Goal: Task Accomplishment & Management: Manage account settings

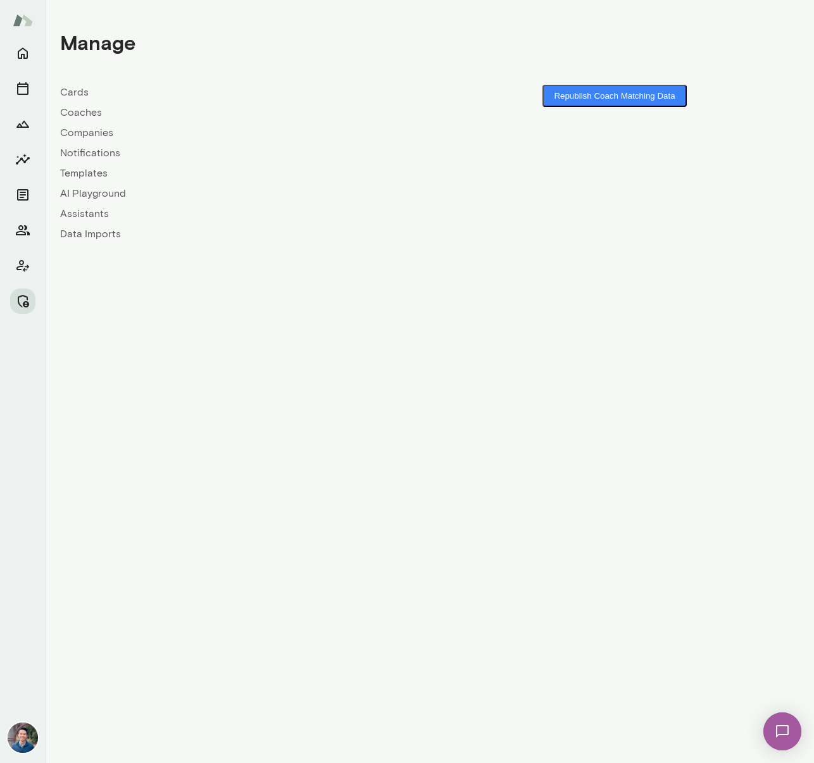
click at [85, 116] on link "Coaches" at bounding box center [245, 112] width 370 height 15
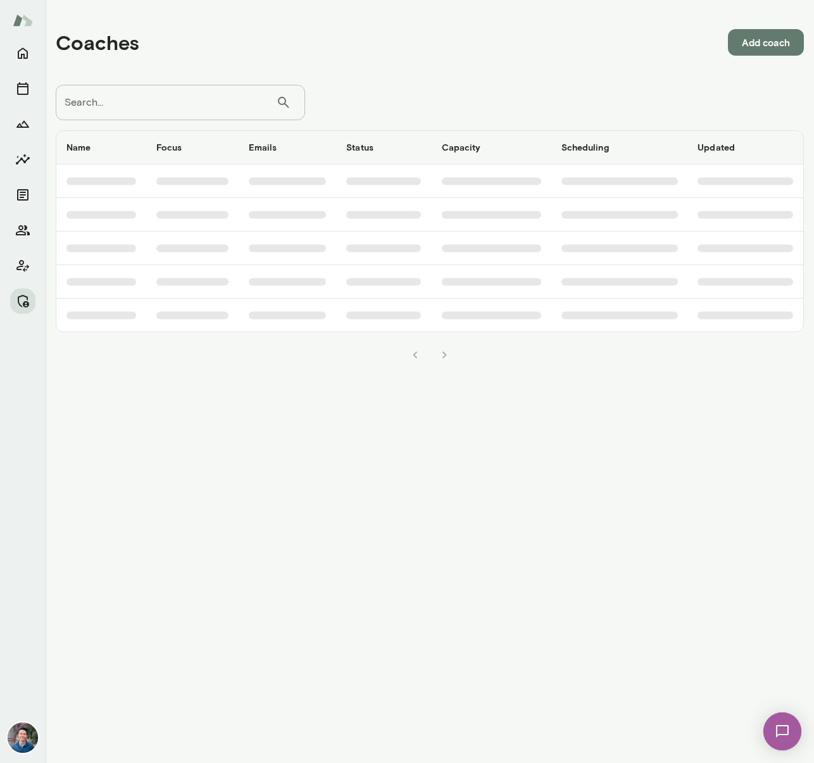
click at [110, 108] on input "Search..." at bounding box center [166, 102] width 220 height 35
type input "******"
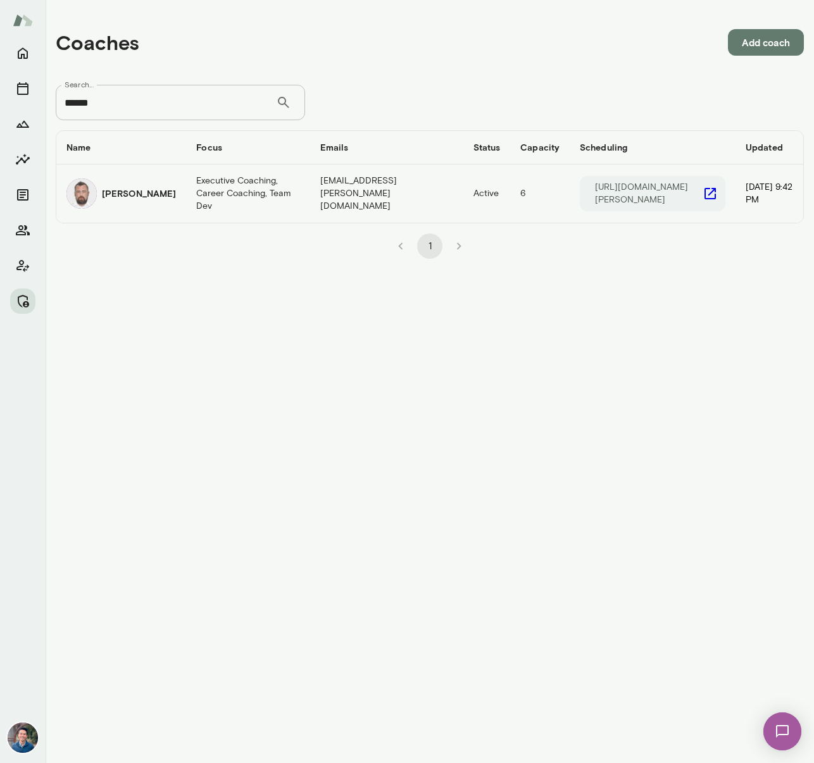
click at [129, 200] on h6 "[PERSON_NAME]" at bounding box center [139, 193] width 74 height 13
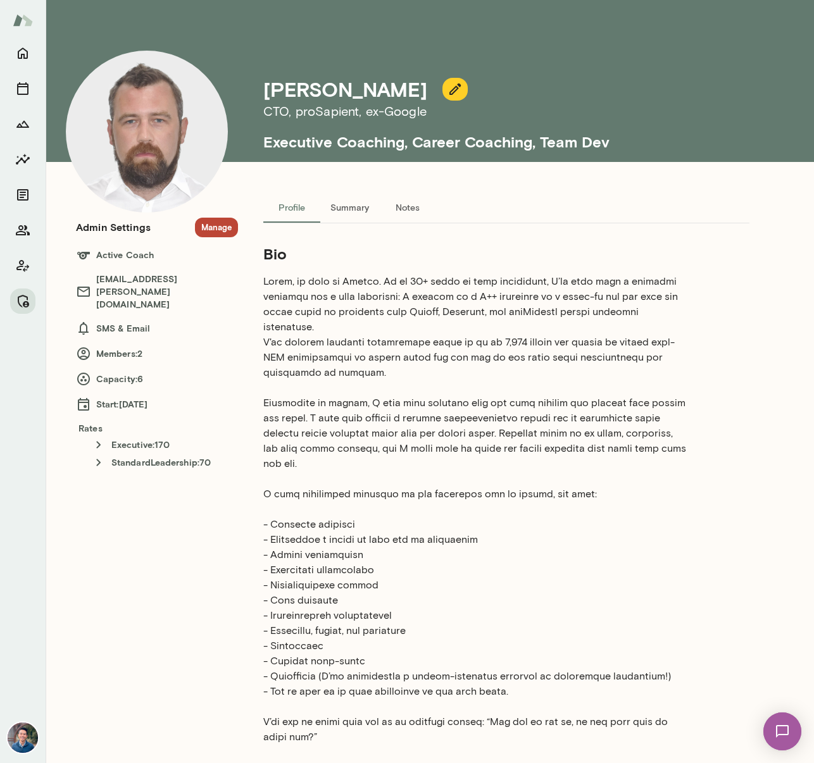
click at [210, 229] on button "Manage" at bounding box center [216, 228] width 43 height 20
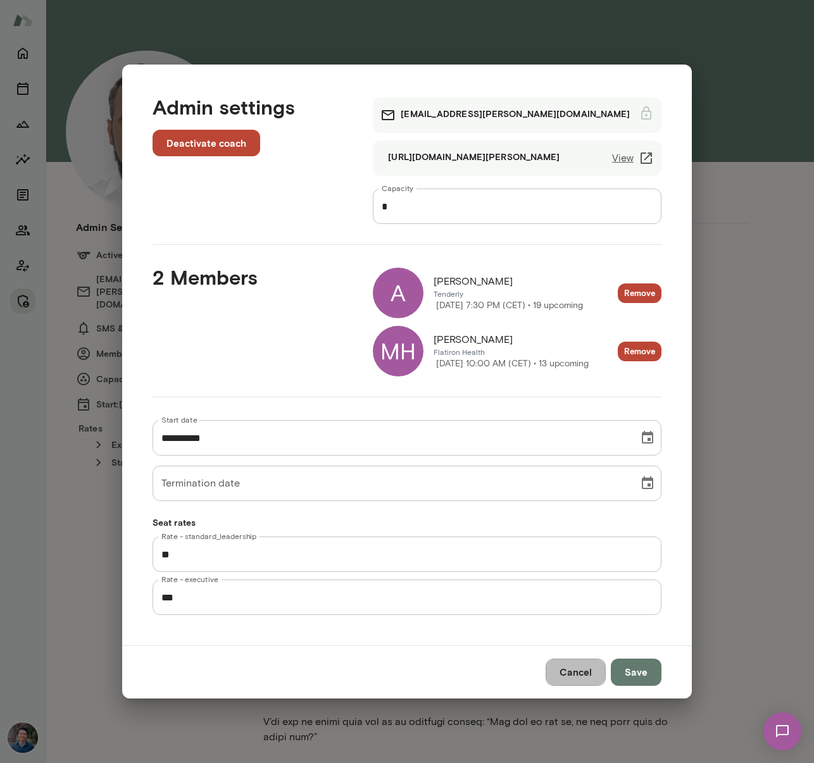
click at [570, 679] on button "Cancel" at bounding box center [576, 672] width 60 height 27
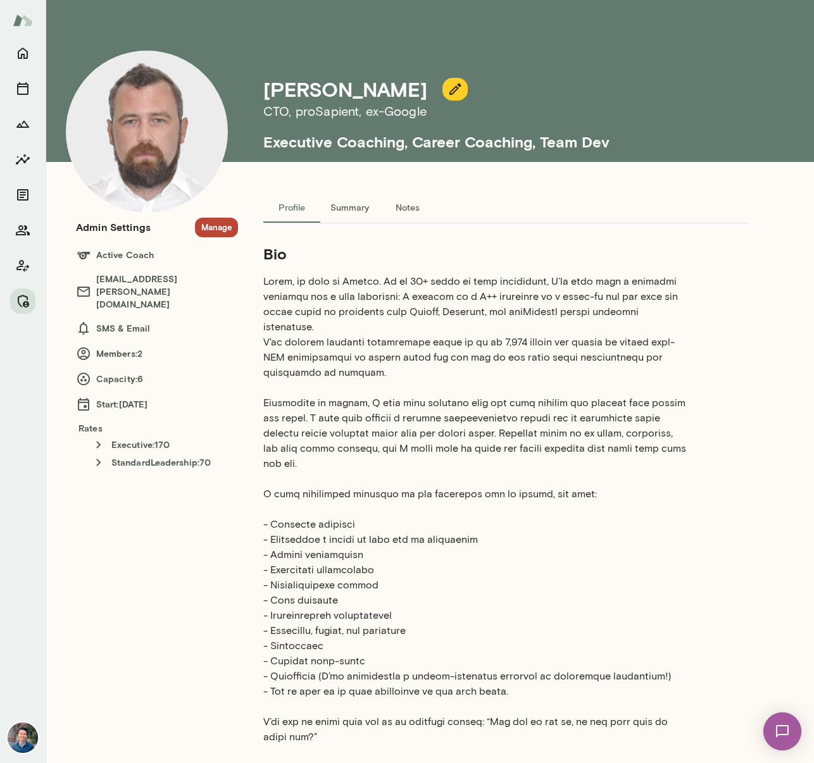
click at [413, 562] on p at bounding box center [475, 532] width 425 height 517
click at [222, 225] on button "Manage" at bounding box center [216, 228] width 43 height 20
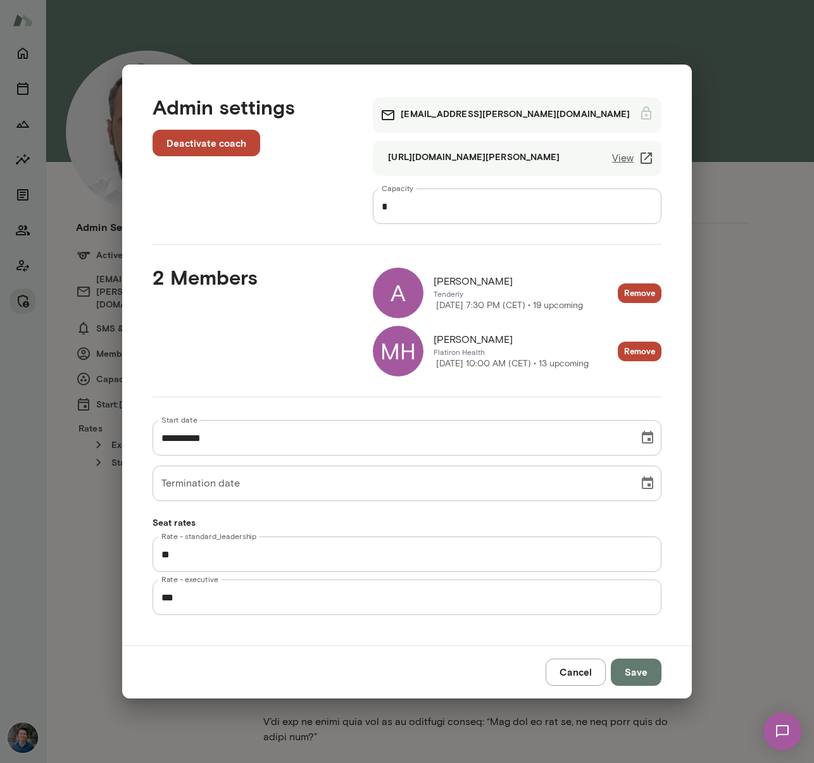
click at [396, 357] on div "MH" at bounding box center [398, 351] width 51 height 51
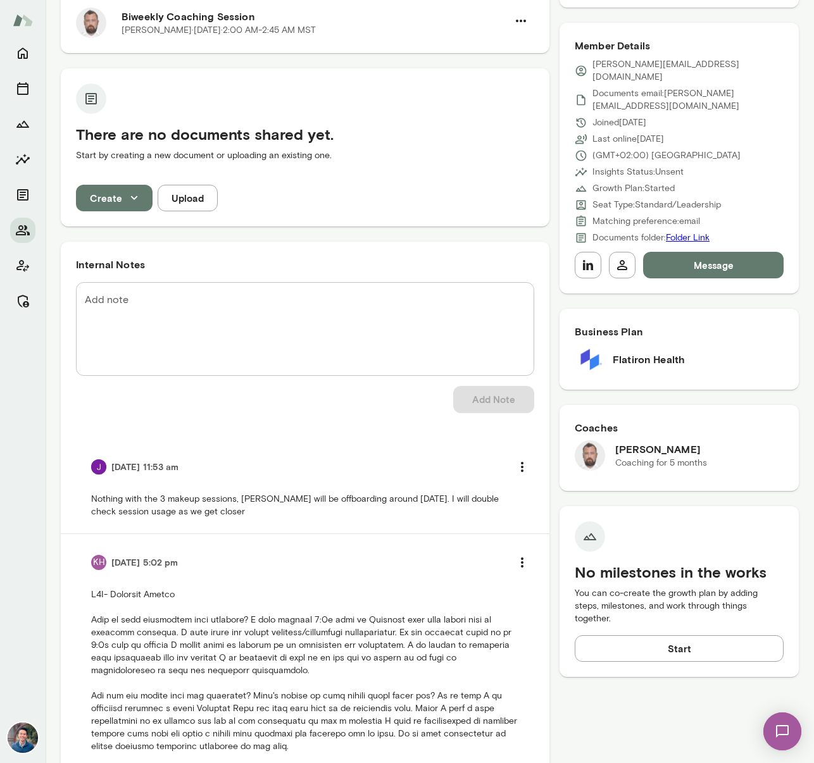
scroll to position [238, 0]
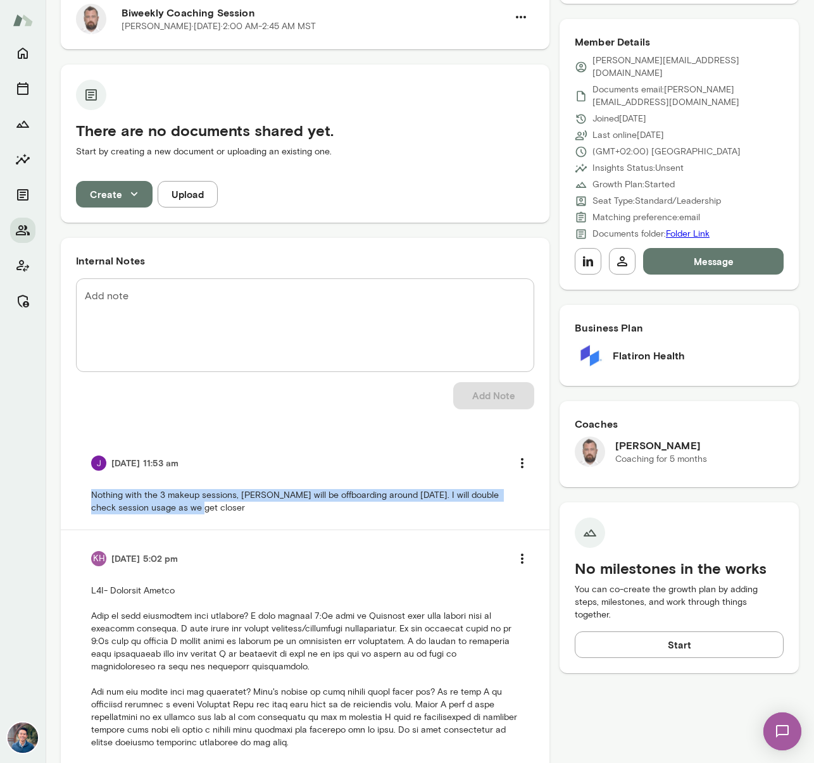
drag, startPoint x: 256, startPoint y: 508, endPoint x: 89, endPoint y: 493, distance: 167.8
click at [89, 493] on li "[DATE] 11:53 am Nothing with the 3 makeup sessions, [PERSON_NAME] will be offbo…" at bounding box center [305, 482] width 458 height 95
click at [270, 494] on p "Nothing with the 3 makeup sessions, [PERSON_NAME] will be offboarding around [D…" at bounding box center [305, 501] width 428 height 25
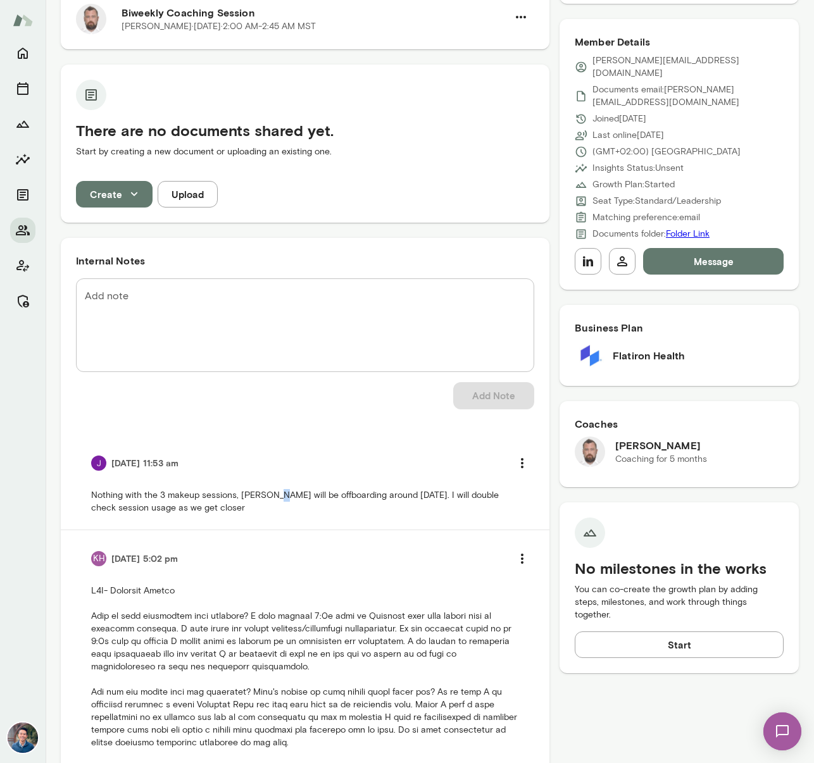
click at [270, 494] on p "Nothing with the 3 makeup sessions, [PERSON_NAME] will be offboarding around [D…" at bounding box center [305, 501] width 428 height 25
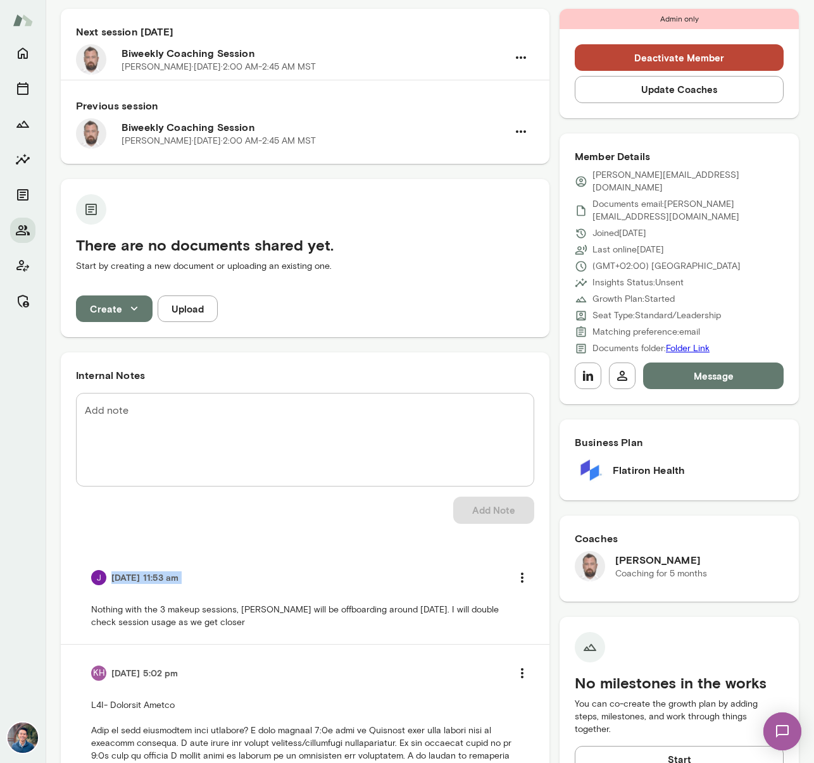
scroll to position [0, 0]
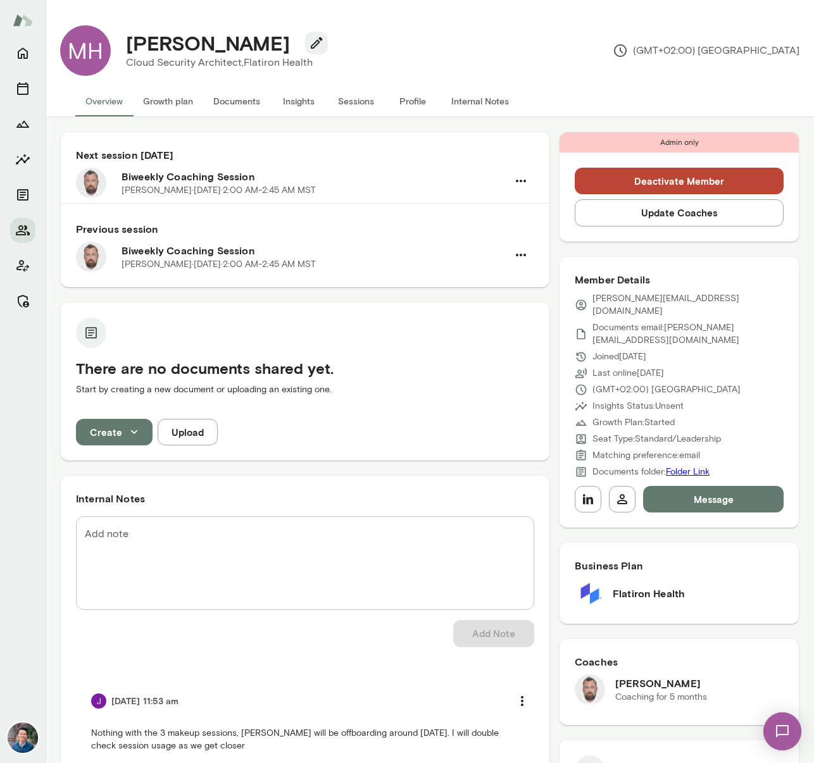
click at [543, 467] on div "Next session [DATE] Biweekly Coaching Session [PERSON_NAME][DATE] · 2:00 AM-2:4…" at bounding box center [305, 739] width 489 height 1214
